Goal: Transaction & Acquisition: Register for event/course

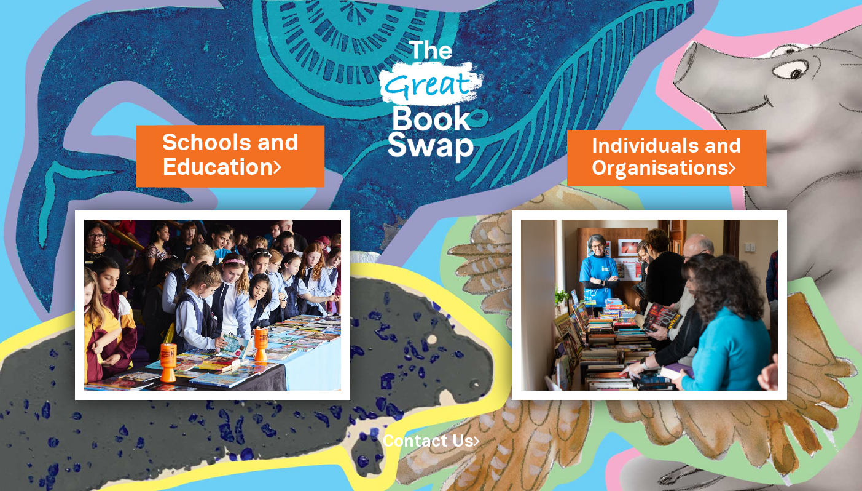
click at [254, 165] on link "Schools and Education" at bounding box center [230, 155] width 137 height 57
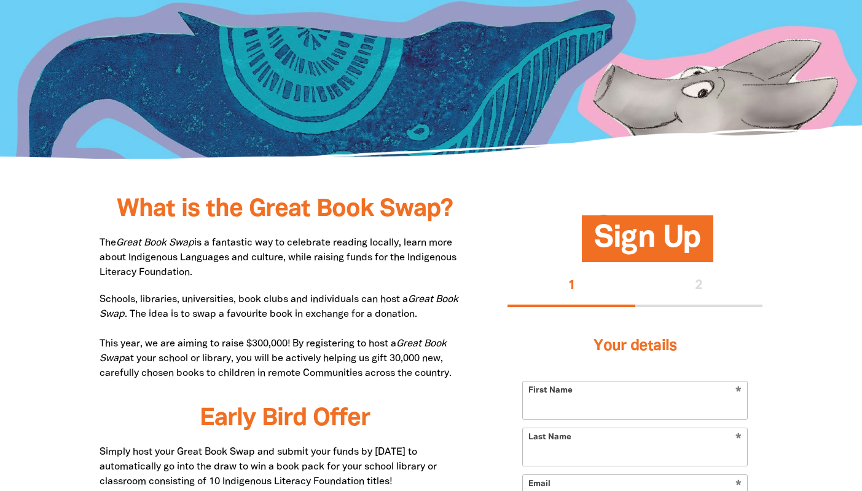
scroll to position [459, 0]
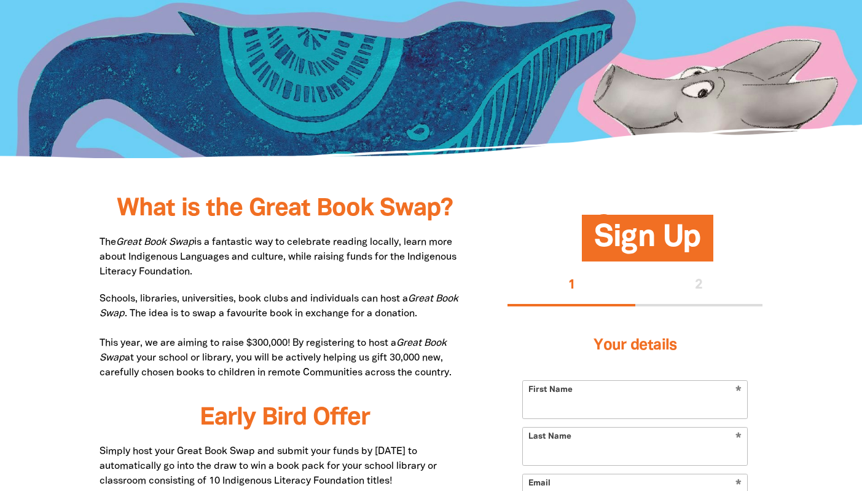
click at [606, 227] on span "Sign Up" at bounding box center [647, 242] width 107 height 37
click at [626, 255] on span "Sign Up" at bounding box center [647, 242] width 107 height 37
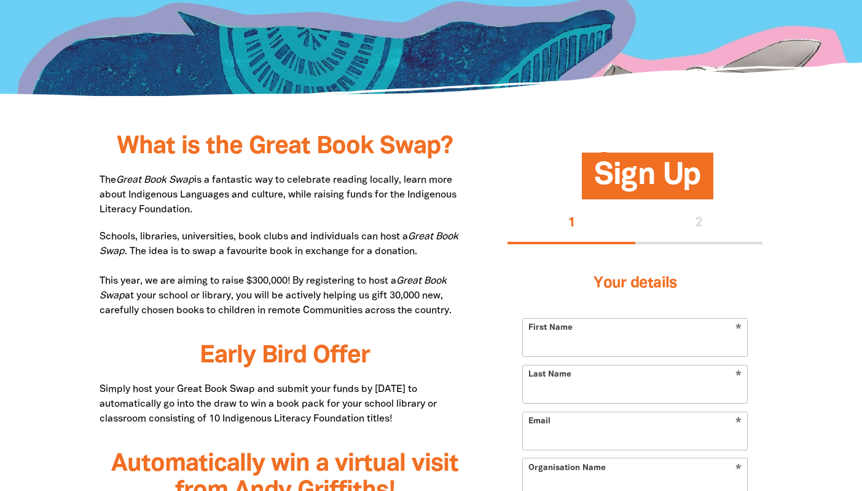
scroll to position [0, 0]
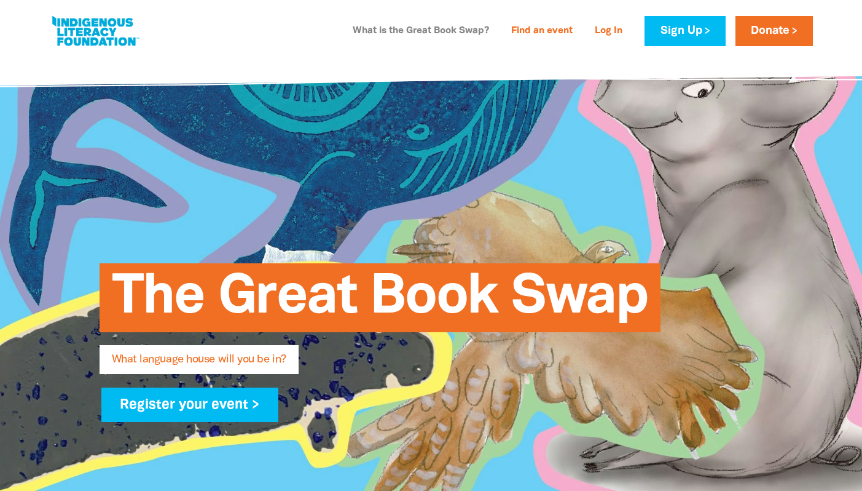
click at [470, 31] on link "What is the Great Book Swap?" at bounding box center [420, 32] width 151 height 20
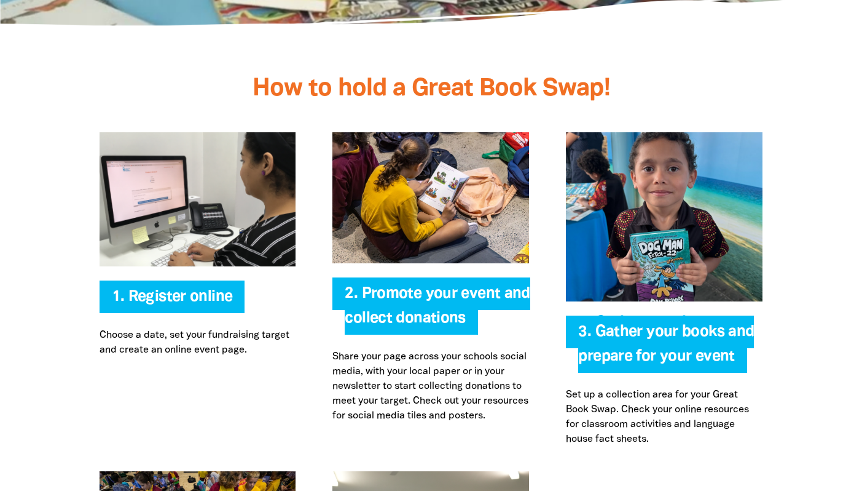
scroll to position [2851, 0]
